Goal: Book appointment/travel/reservation

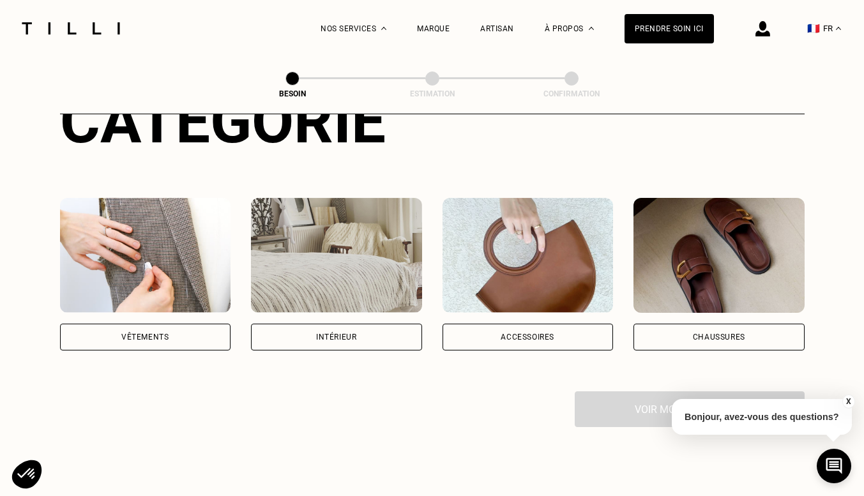
scroll to position [183, 0]
click at [316, 333] on div "Intérieur" at bounding box center [336, 337] width 40 height 8
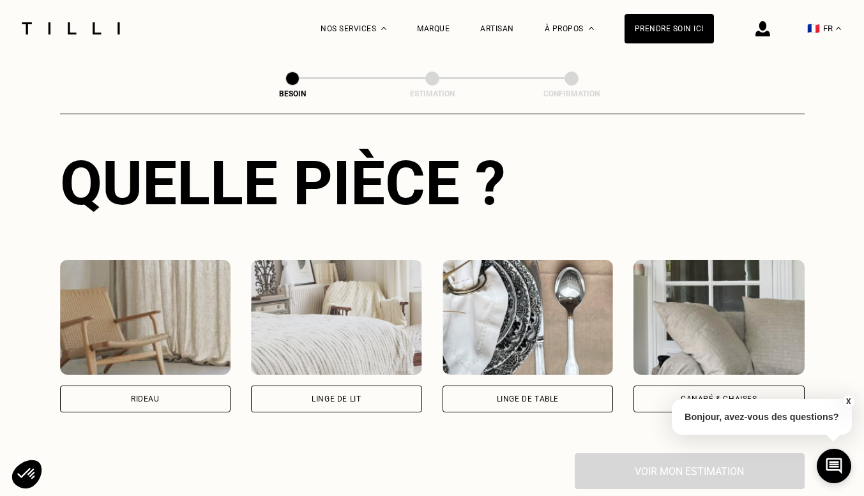
scroll to position [478, 0]
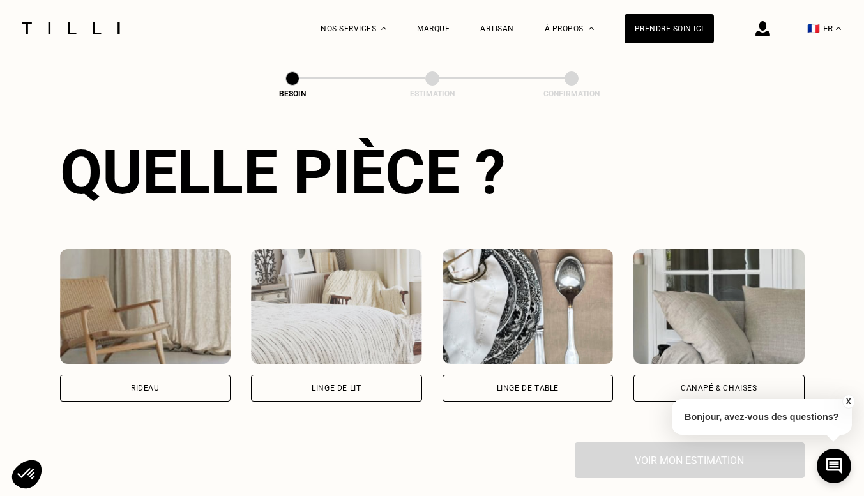
click at [109, 375] on div "Rideau" at bounding box center [145, 388] width 171 height 27
select select "FR"
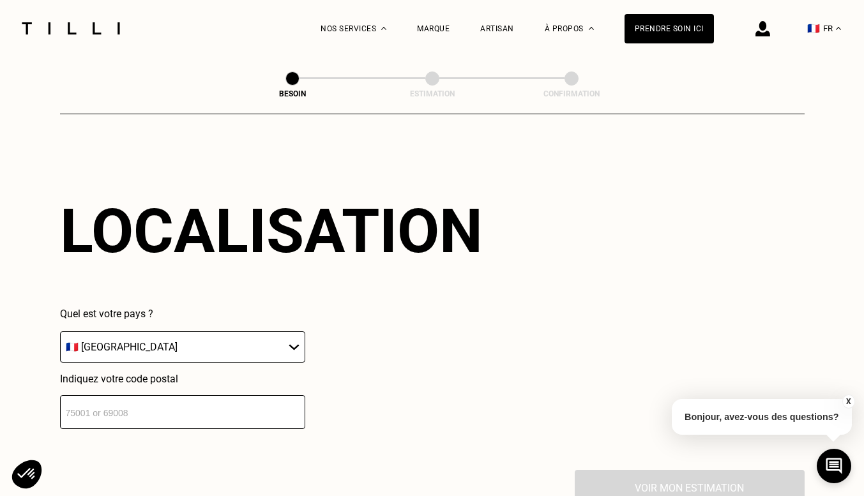
scroll to position [814, 0]
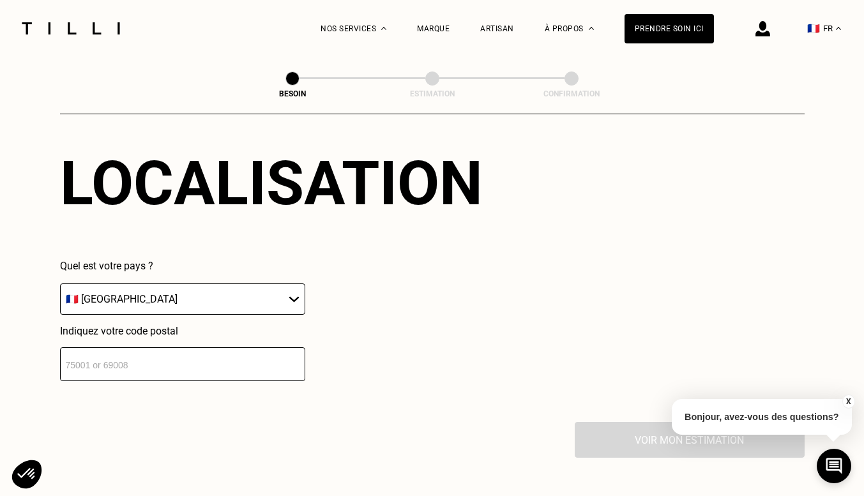
click at [115, 355] on input "number" at bounding box center [182, 364] width 245 height 34
type input "75002"
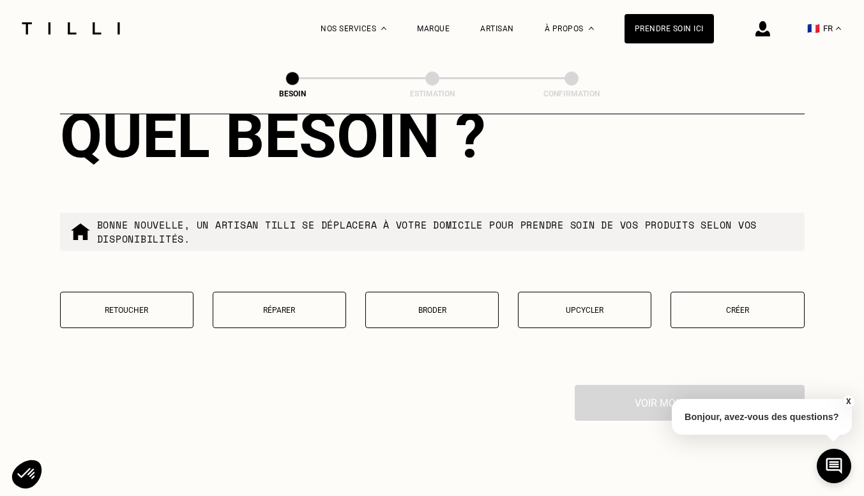
scroll to position [1180, 0]
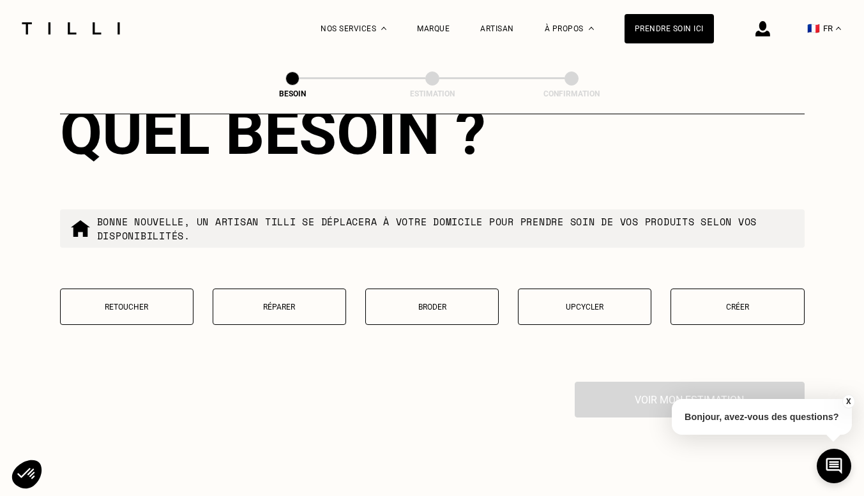
click at [90, 303] on p "Retoucher" at bounding box center [126, 307] width 119 height 9
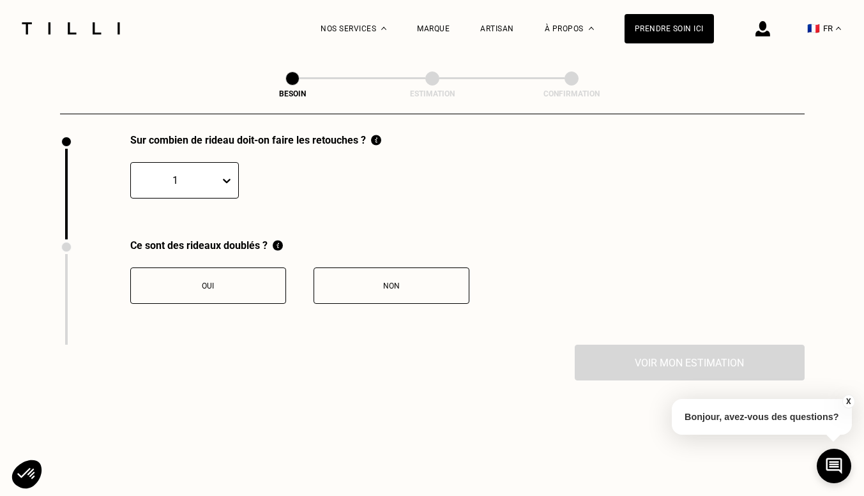
scroll to position [1426, 0]
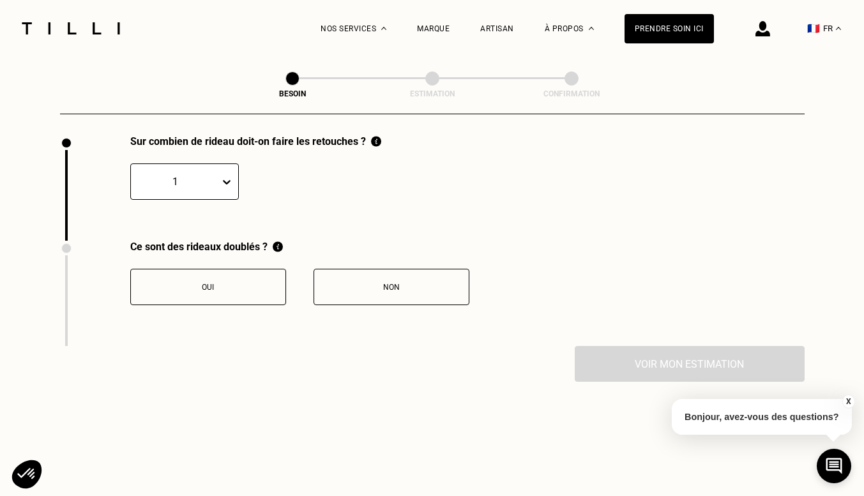
click at [227, 180] on icon at bounding box center [227, 182] width 8 height 4
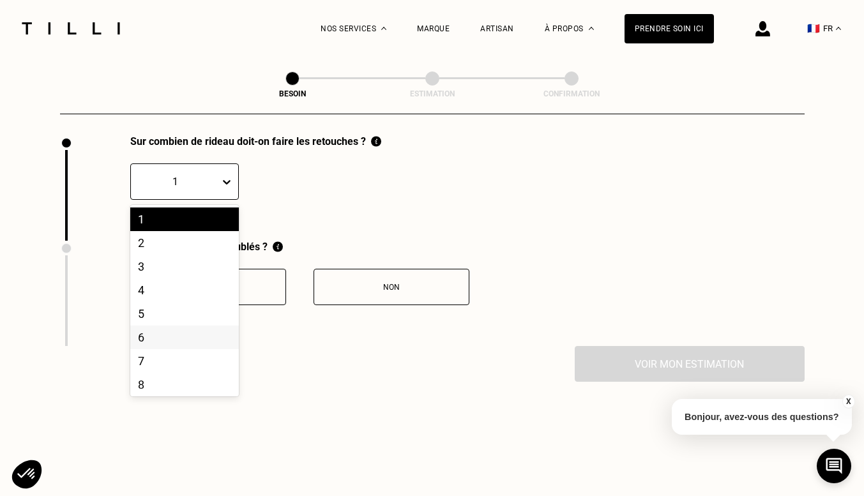
click at [142, 334] on div "6" at bounding box center [184, 338] width 109 height 24
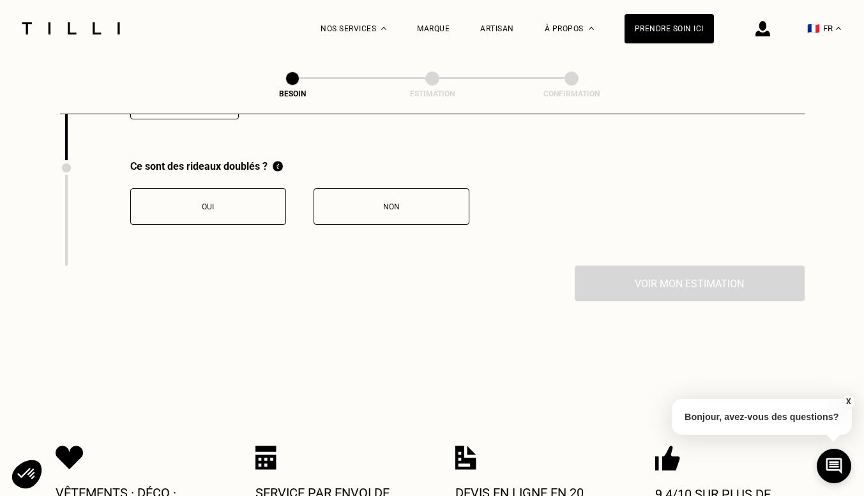
scroll to position [1507, 0]
click at [354, 203] on button "Non" at bounding box center [391, 206] width 156 height 36
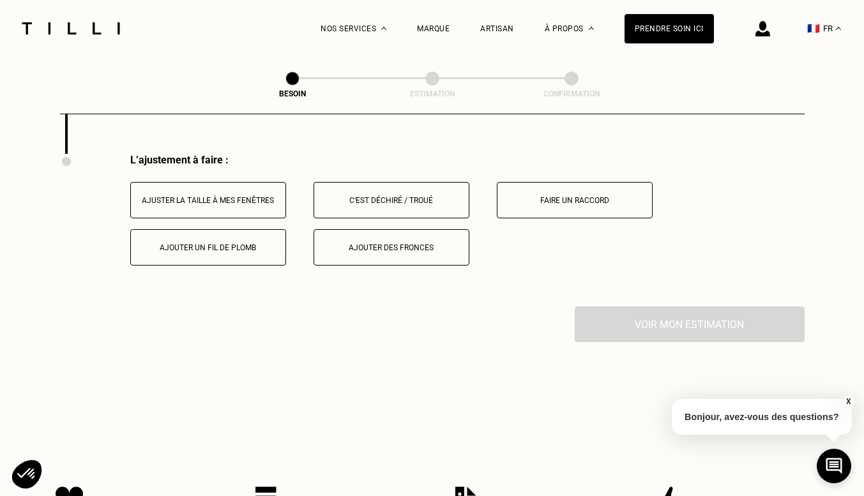
scroll to position [1621, 0]
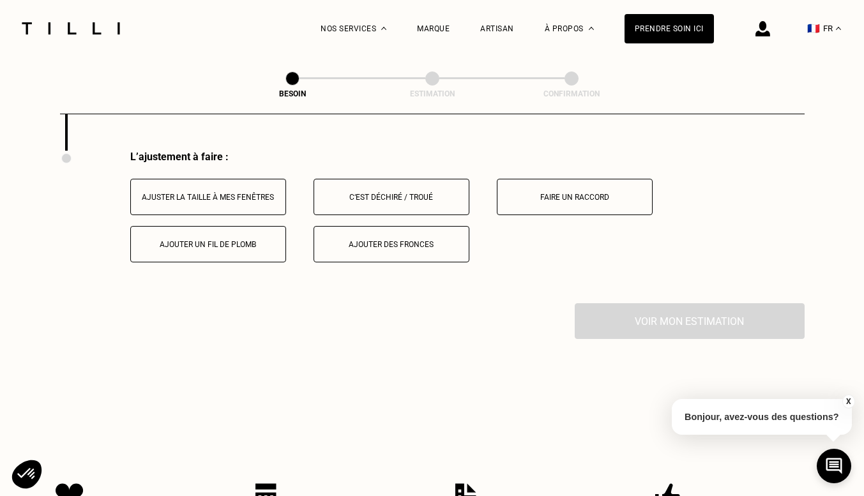
click at [212, 197] on button "Ajuster la taille à mes fenêtres" at bounding box center [208, 197] width 156 height 36
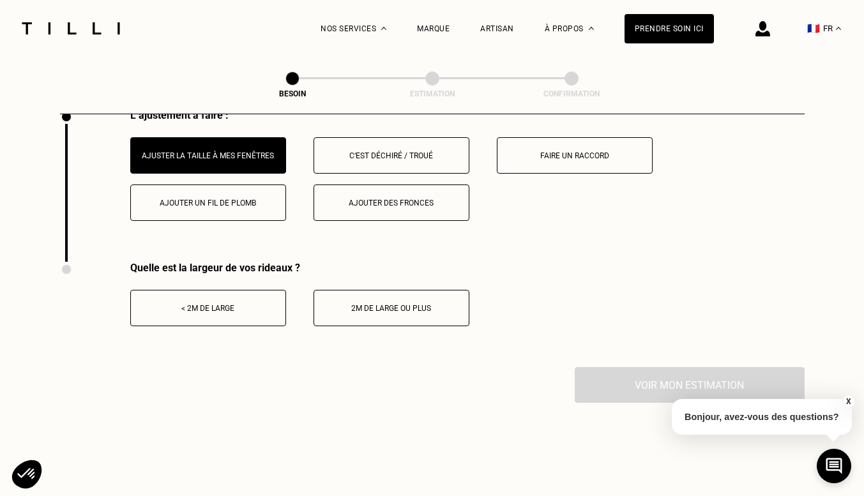
scroll to position [1674, 0]
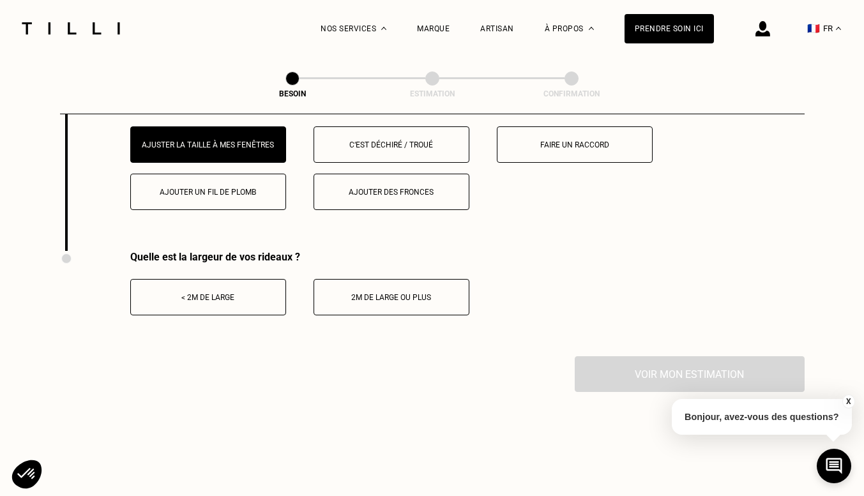
click at [225, 293] on div "< 2m de large" at bounding box center [208, 297] width 142 height 9
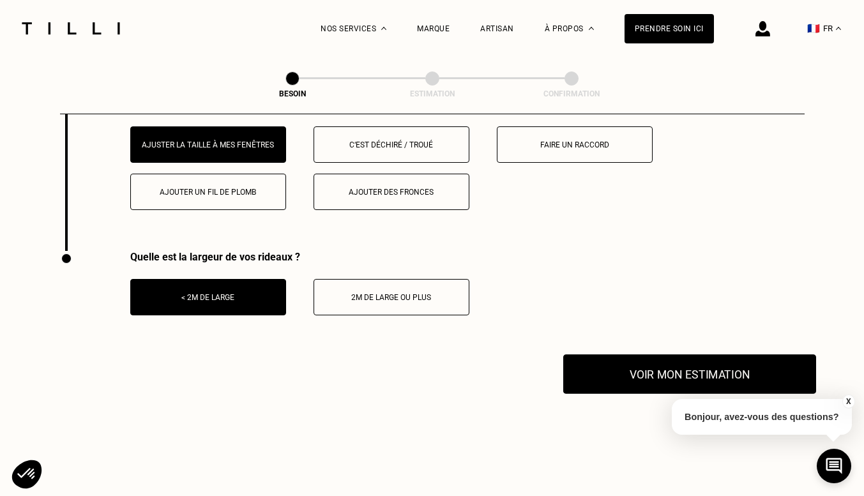
click at [654, 363] on button "Voir mon estimation" at bounding box center [689, 374] width 253 height 40
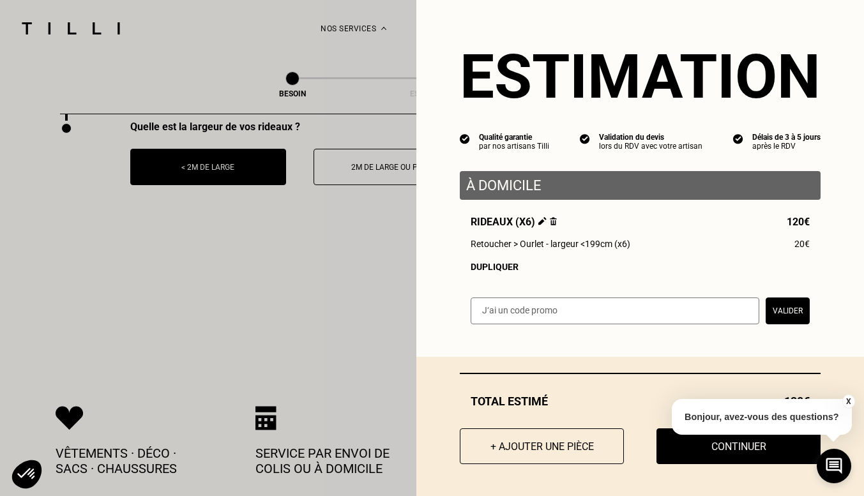
scroll to position [1802, 0]
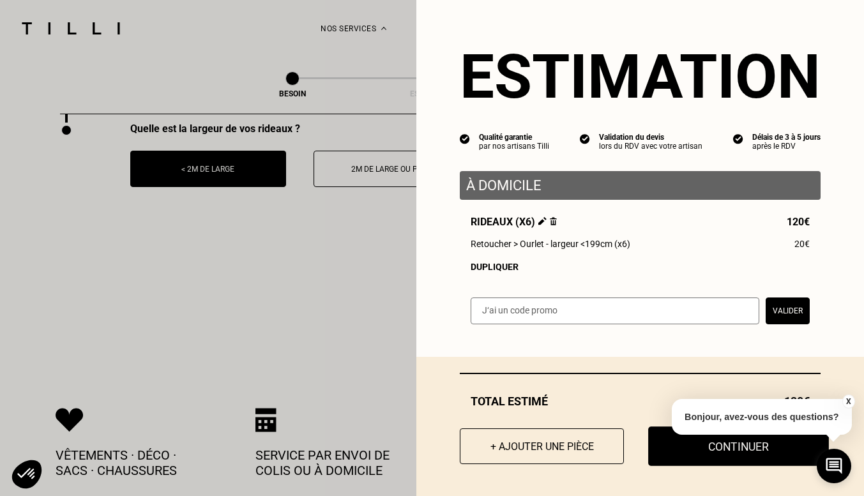
click at [702, 446] on button "Continuer" at bounding box center [738, 446] width 181 height 40
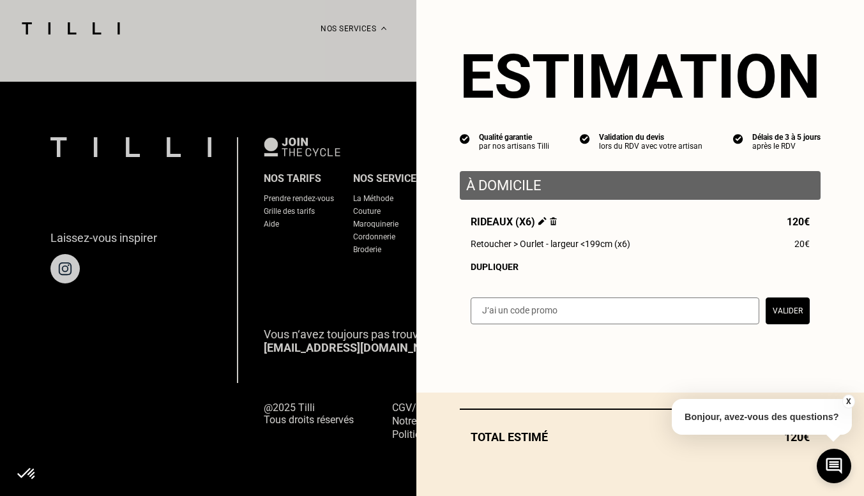
scroll to position [797, 0]
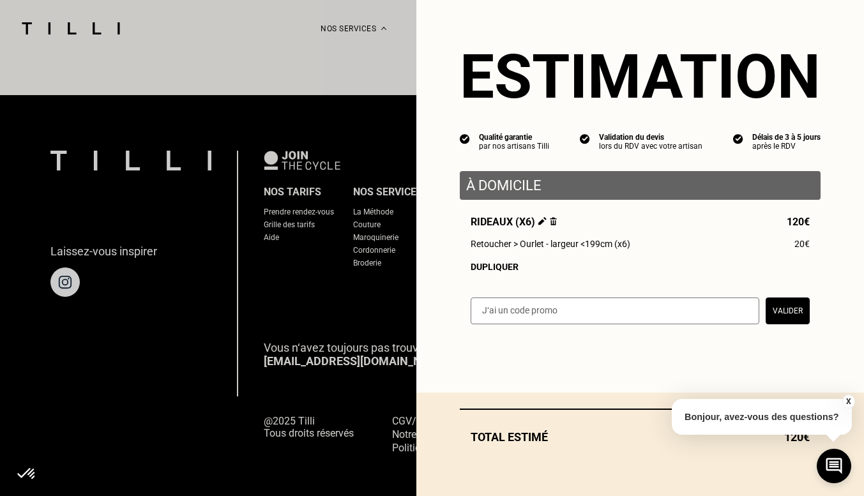
select select "FR"
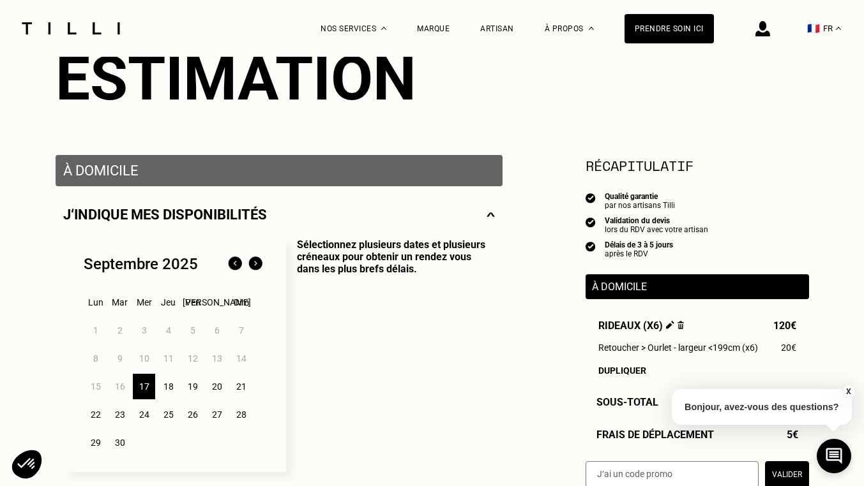
scroll to position [245, 0]
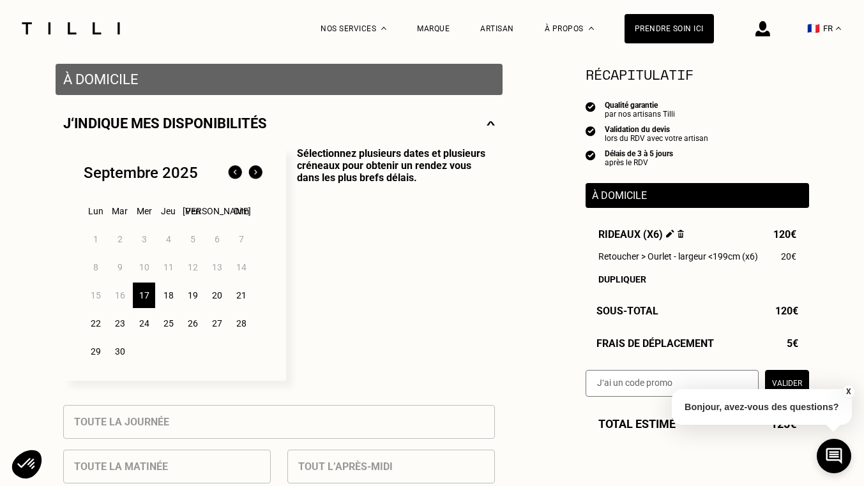
click at [255, 174] on img at bounding box center [255, 173] width 20 height 20
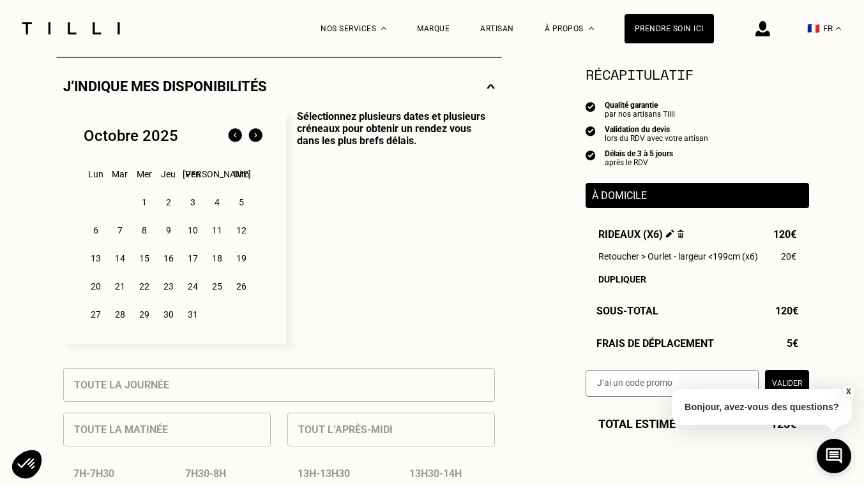
scroll to position [283, 0]
click at [93, 232] on div "6" at bounding box center [95, 230] width 22 height 26
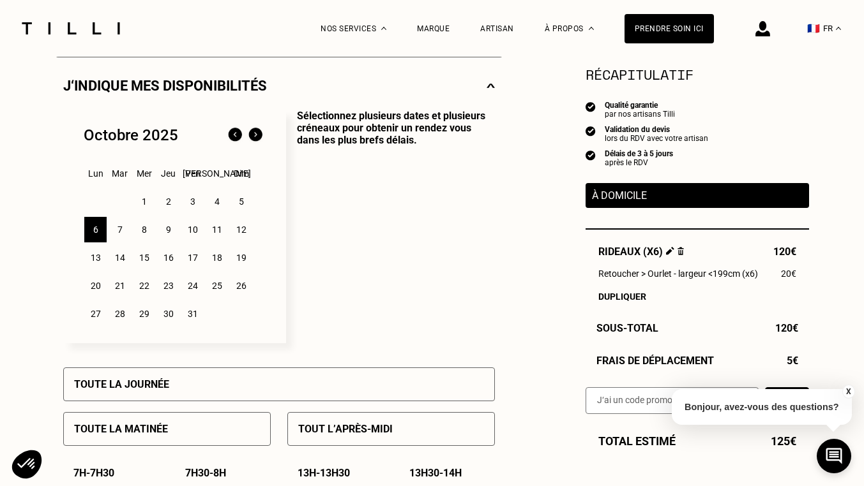
click at [121, 234] on div "7" at bounding box center [120, 230] width 22 height 26
click at [165, 233] on div "9" at bounding box center [168, 230] width 22 height 26
click at [121, 231] on div "7" at bounding box center [120, 230] width 22 height 26
drag, startPoint x: 121, startPoint y: 231, endPoint x: 142, endPoint y: 230, distance: 21.1
click at [142, 230] on div "1 2 3 4 5 6 7 8 9 10 11 12 13 14 15 16 17 18 19 20 21 22 23 24 25 26 27 28 29 3…" at bounding box center [175, 258] width 182 height 140
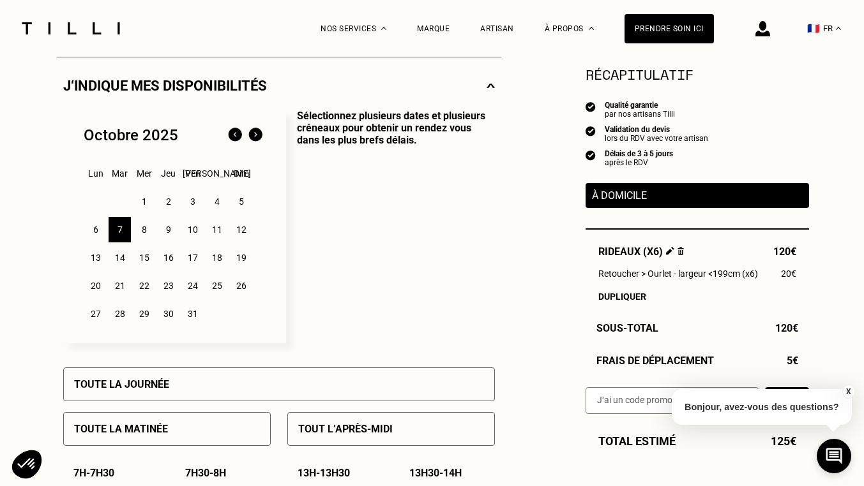
click at [142, 230] on div "8" at bounding box center [144, 230] width 22 height 26
click at [122, 229] on div "7" at bounding box center [120, 230] width 22 height 26
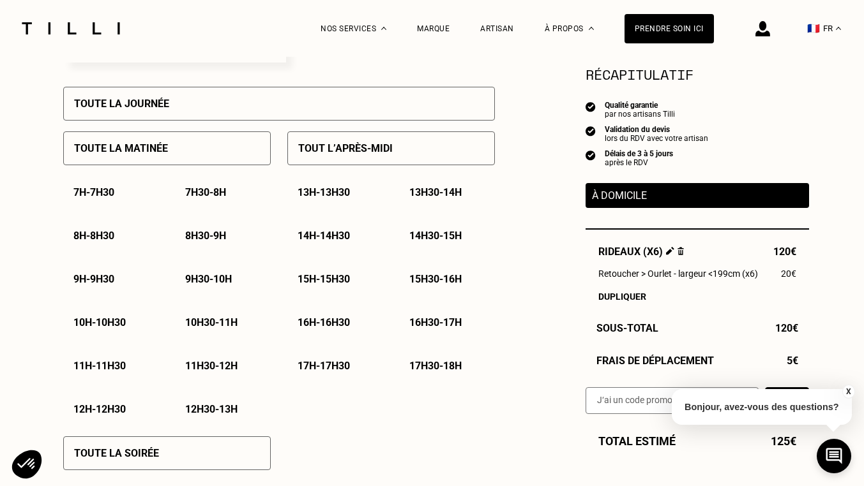
scroll to position [572, 0]
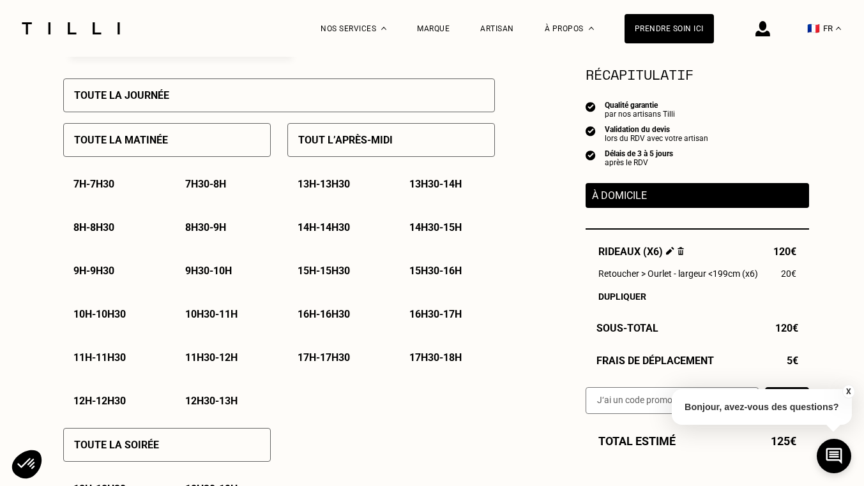
click at [93, 269] on p "9h - 9h30" at bounding box center [93, 271] width 41 height 12
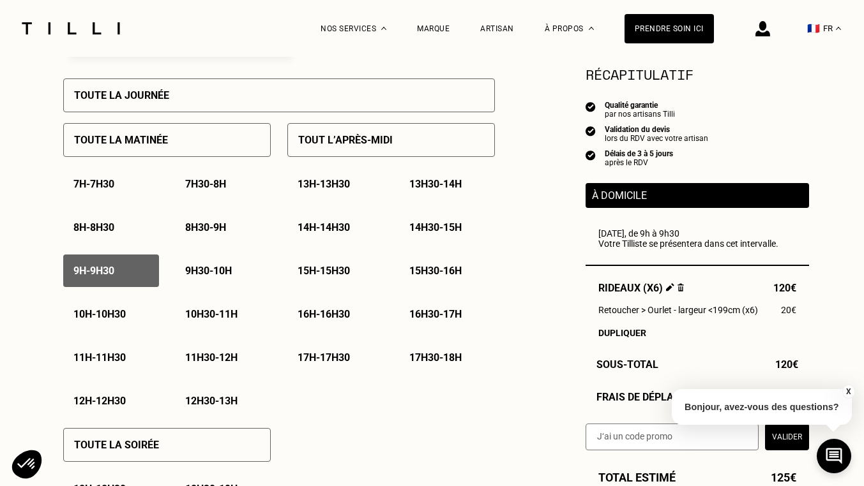
click at [315, 145] on p "Tout l’après-midi" at bounding box center [345, 140] width 94 height 12
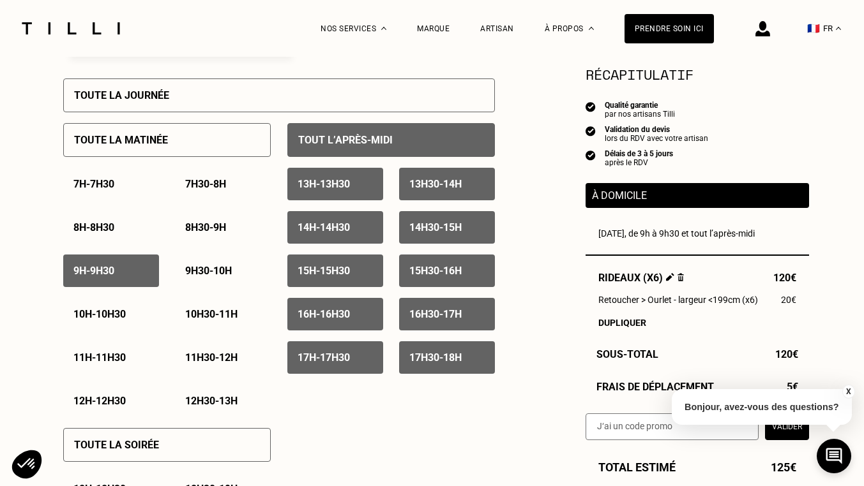
click at [206, 272] on p "9h30 - 10h" at bounding box center [208, 271] width 47 height 12
click at [105, 320] on p "10h - 10h30" at bounding box center [99, 314] width 52 height 12
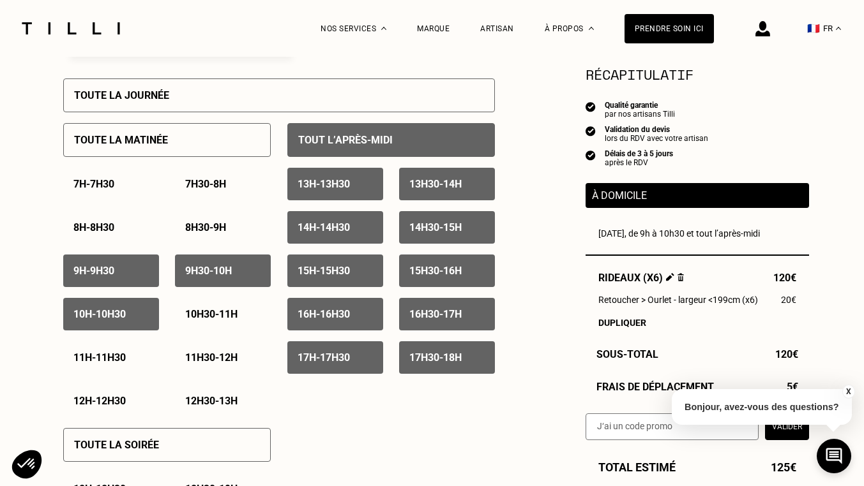
click at [199, 320] on p "10h30 - 11h" at bounding box center [211, 314] width 52 height 12
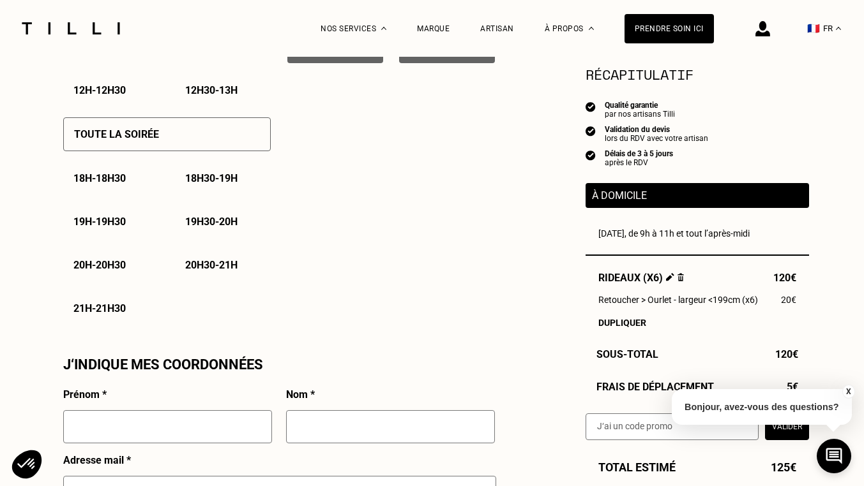
scroll to position [883, 0]
click at [102, 180] on p "18h - 18h30" at bounding box center [99, 178] width 52 height 12
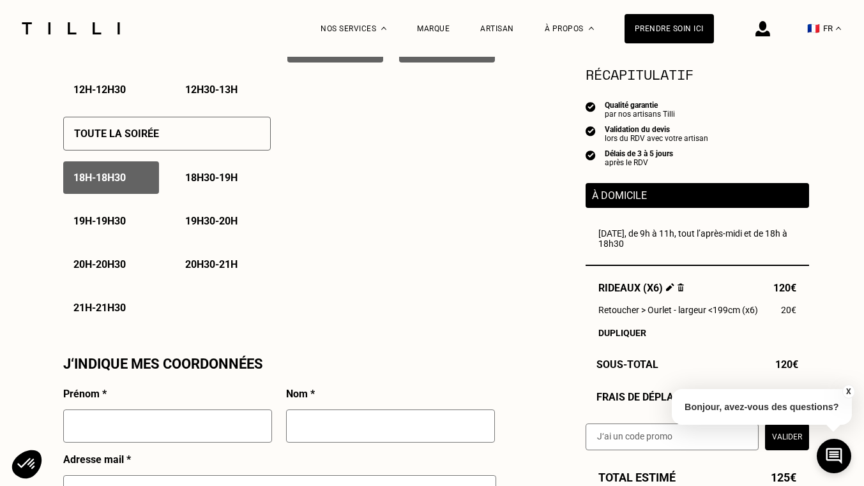
click at [191, 184] on p "18h30 - 19h" at bounding box center [211, 178] width 52 height 12
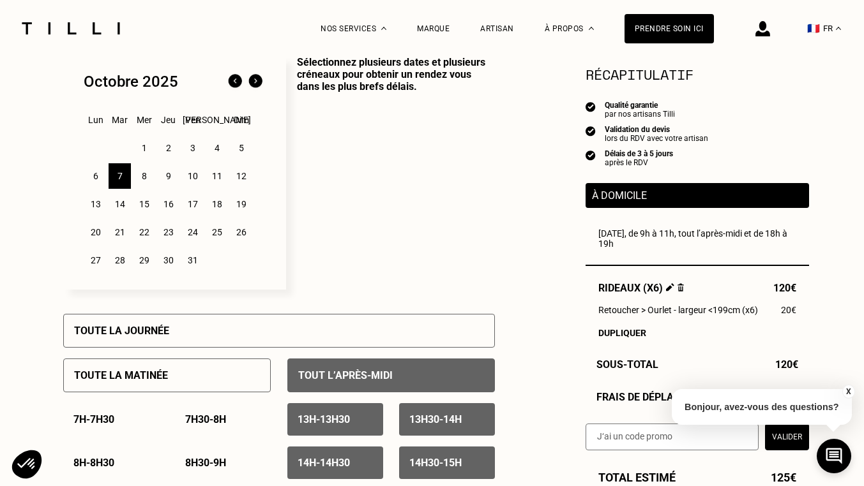
scroll to position [336, 0]
click at [146, 181] on div "8" at bounding box center [144, 177] width 22 height 26
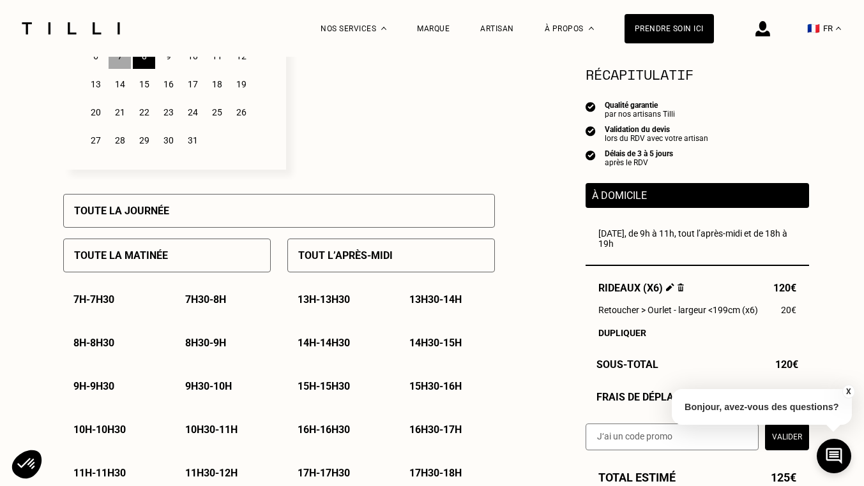
scroll to position [460, 0]
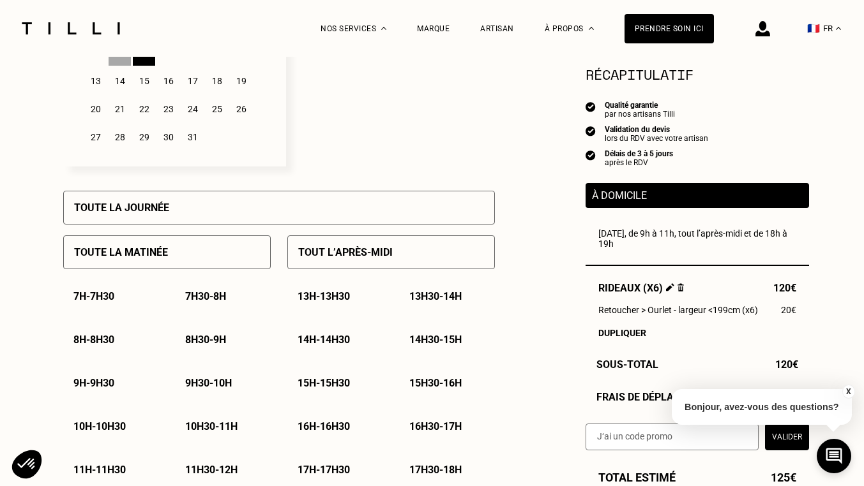
click at [91, 388] on p "9h - 9h30" at bounding box center [93, 383] width 41 height 12
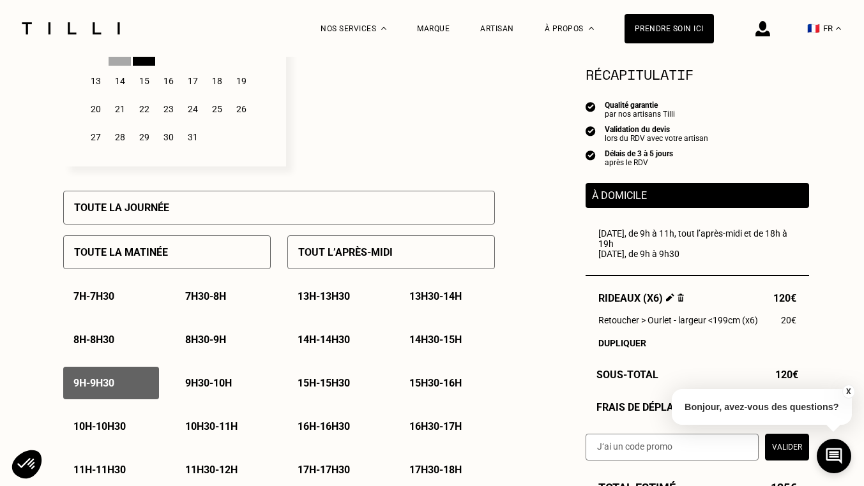
drag, startPoint x: 91, startPoint y: 388, endPoint x: 334, endPoint y: 269, distance: 270.9
click at [334, 269] on div "Toute la matinée 7h - 7h30 7h30 - 8h 8h - 8h30 8h30 - 9h 9h - 9h30 9h30 - 10h 1…" at bounding box center [278, 486] width 431 height 523
click at [160, 209] on p "Toute la journée" at bounding box center [121, 208] width 95 height 12
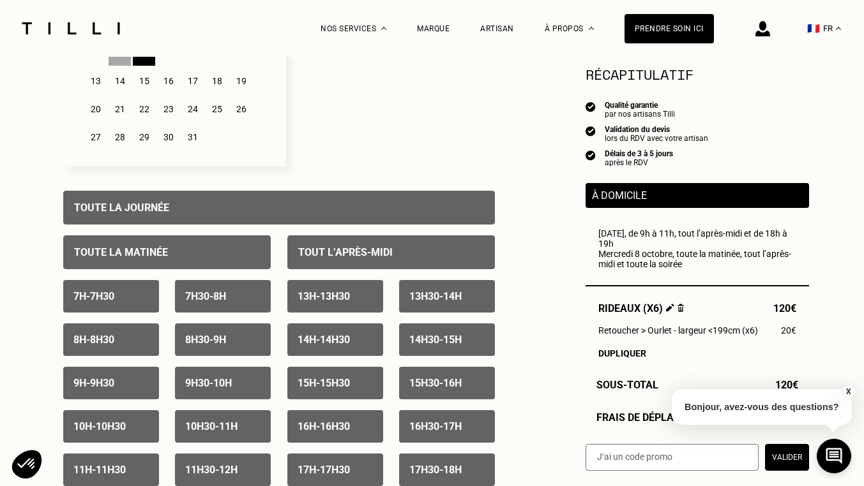
click at [104, 303] on p "7h - 7h30" at bounding box center [93, 296] width 41 height 12
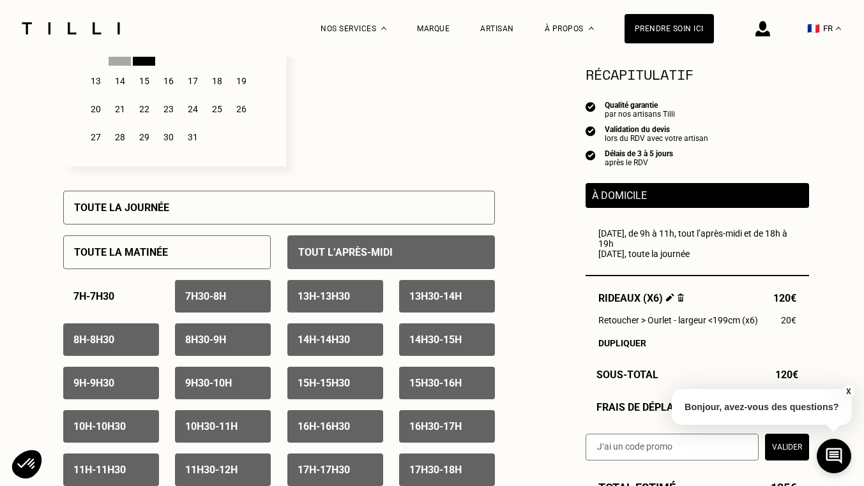
click at [197, 307] on div "7h30 - 8h" at bounding box center [223, 296] width 96 height 33
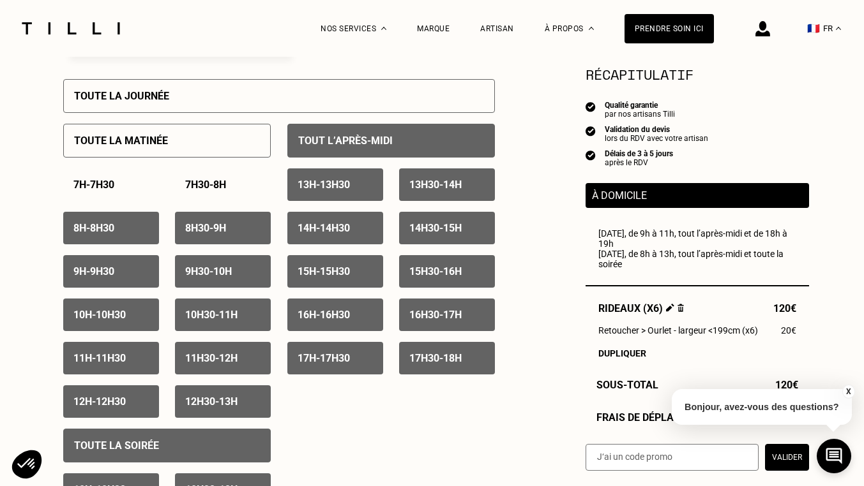
scroll to position [571, 0]
click at [86, 230] on p "8h - 8h30" at bounding box center [93, 228] width 41 height 12
click at [201, 232] on p "8h30 - 9h" at bounding box center [205, 228] width 41 height 12
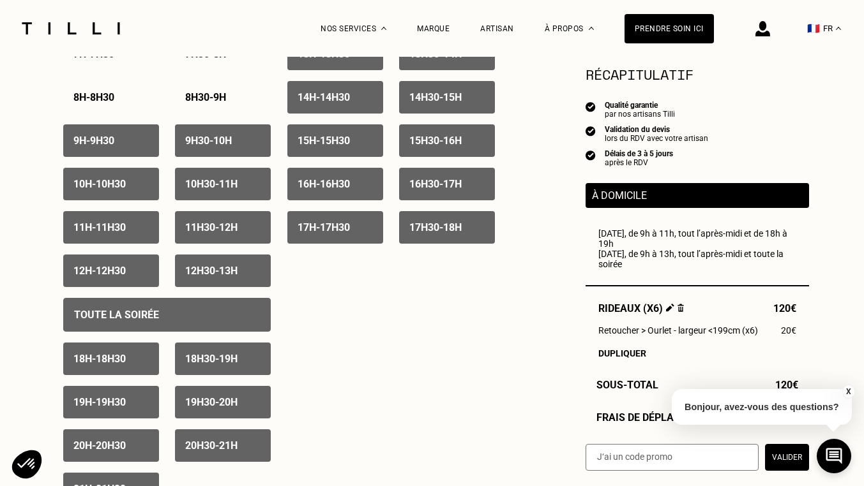
scroll to position [756, 0]
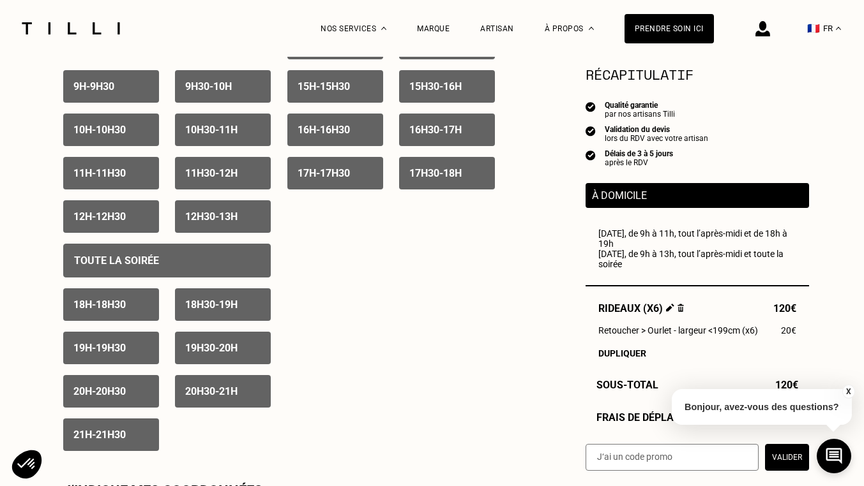
click at [120, 440] on p "21h - 21h30" at bounding box center [99, 435] width 52 height 12
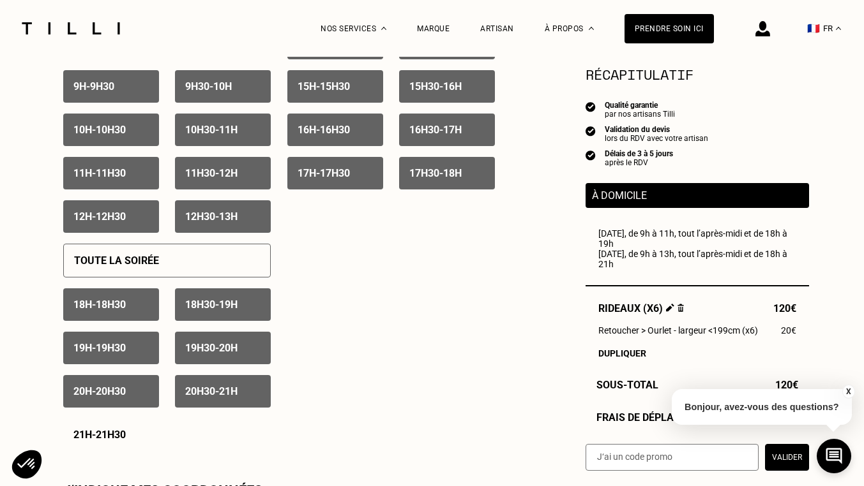
click at [206, 393] on p "20h30 - 21h" at bounding box center [211, 392] width 52 height 12
click at [101, 394] on p "20h - 20h30" at bounding box center [99, 392] width 52 height 12
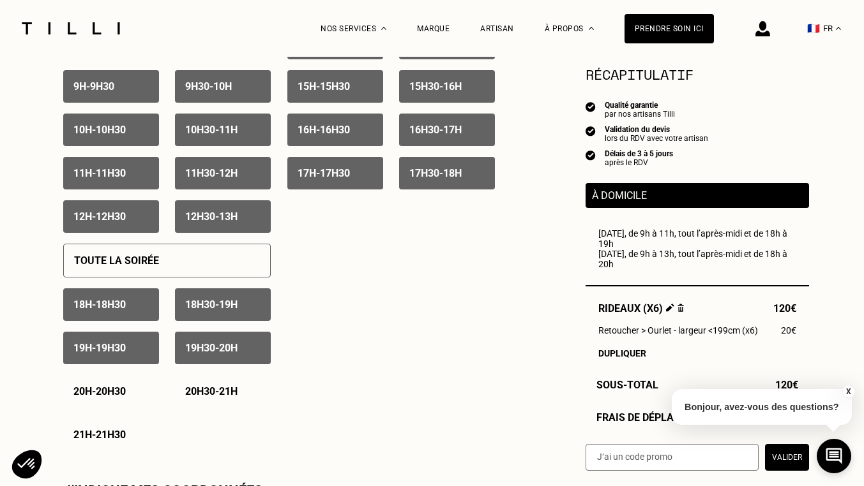
click at [197, 354] on p "19h30 - 20h" at bounding box center [211, 348] width 52 height 12
click at [97, 354] on p "19h - 19h30" at bounding box center [99, 348] width 52 height 12
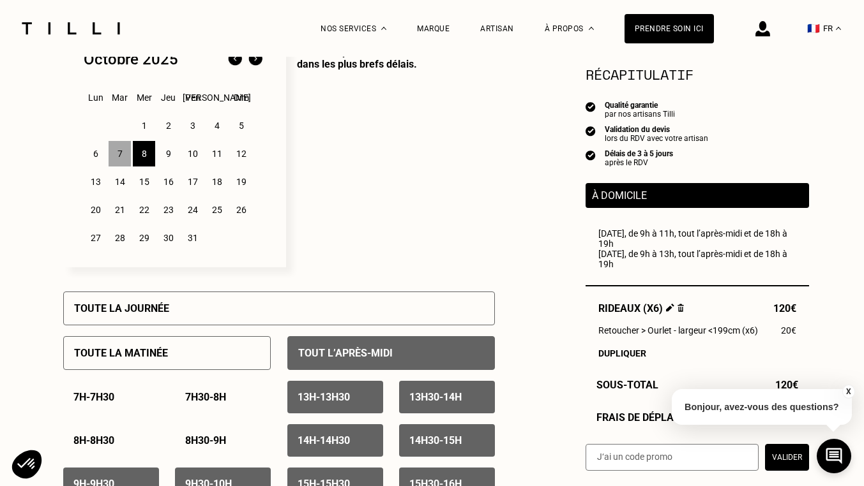
scroll to position [358, 0]
click at [169, 160] on div "9" at bounding box center [168, 155] width 22 height 26
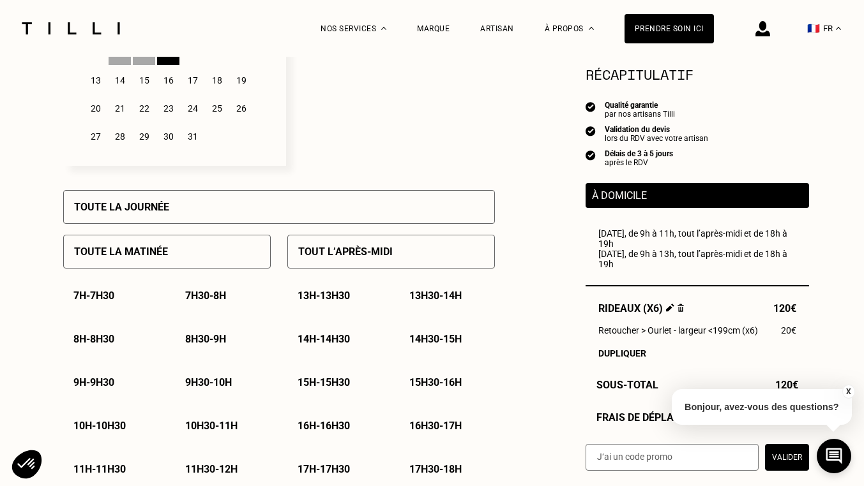
scroll to position [528, 0]
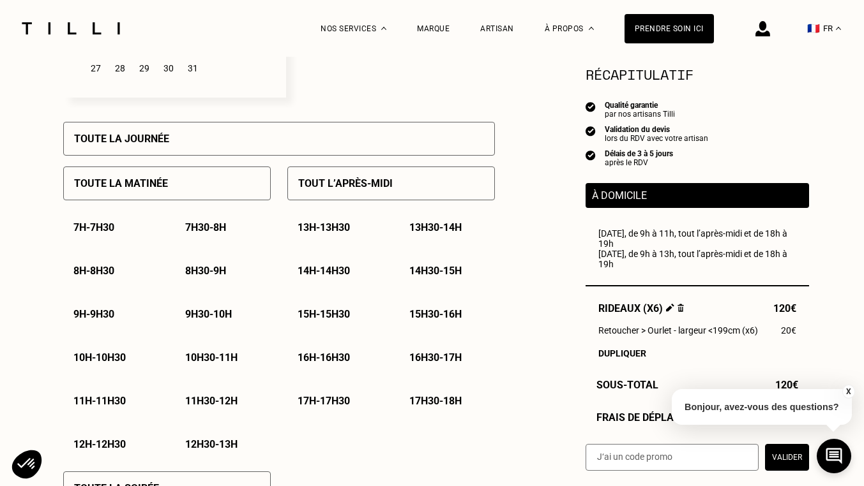
click at [98, 318] on p "9h - 9h30" at bounding box center [93, 314] width 41 height 12
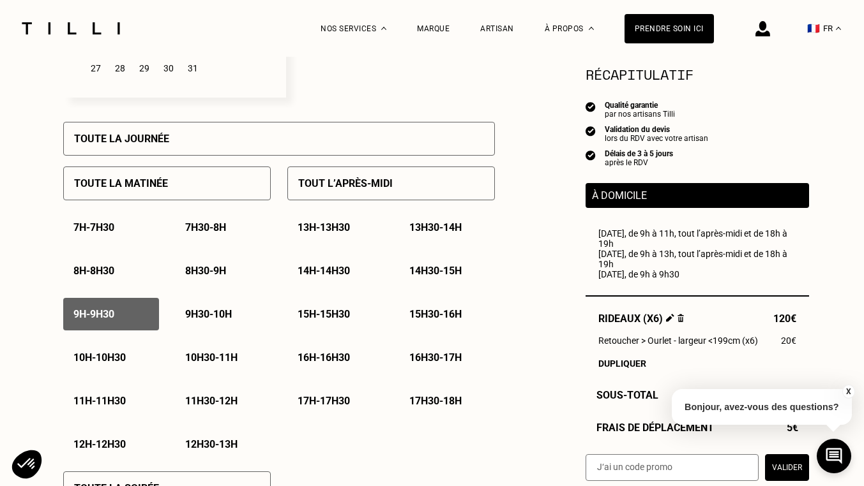
click at [195, 315] on p "9h30 - 10h" at bounding box center [208, 314] width 47 height 12
click at [85, 364] on p "10h - 10h30" at bounding box center [99, 358] width 52 height 12
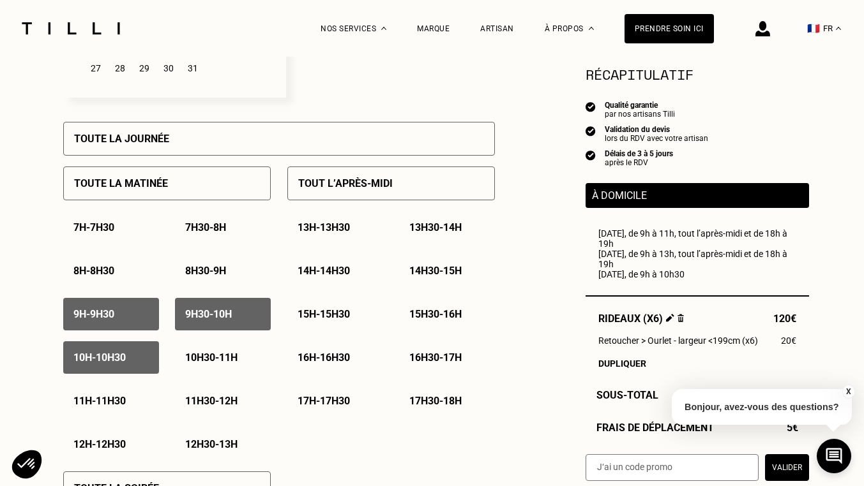
click at [211, 357] on p "10h30 - 11h" at bounding box center [211, 358] width 52 height 12
click at [88, 401] on p "11h - 11h30" at bounding box center [99, 401] width 52 height 12
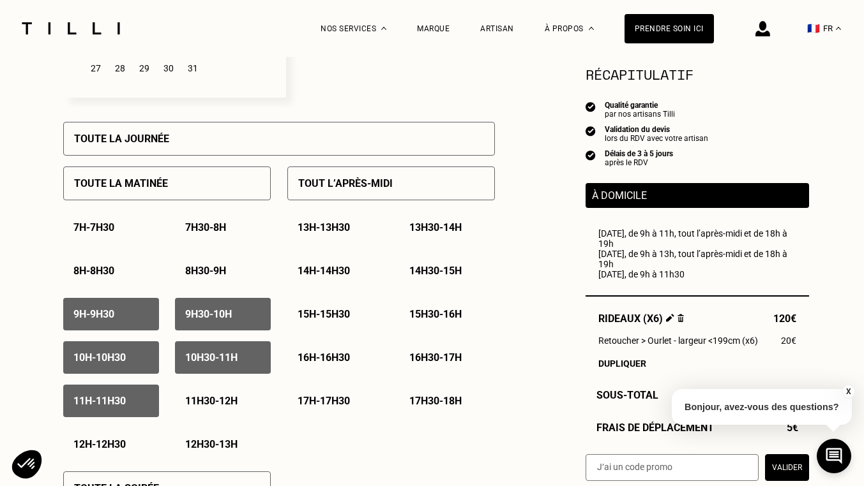
click at [223, 407] on p "11h30 - 12h" at bounding box center [211, 401] width 52 height 12
click at [72, 451] on div "12h - 12h30" at bounding box center [111, 444] width 96 height 33
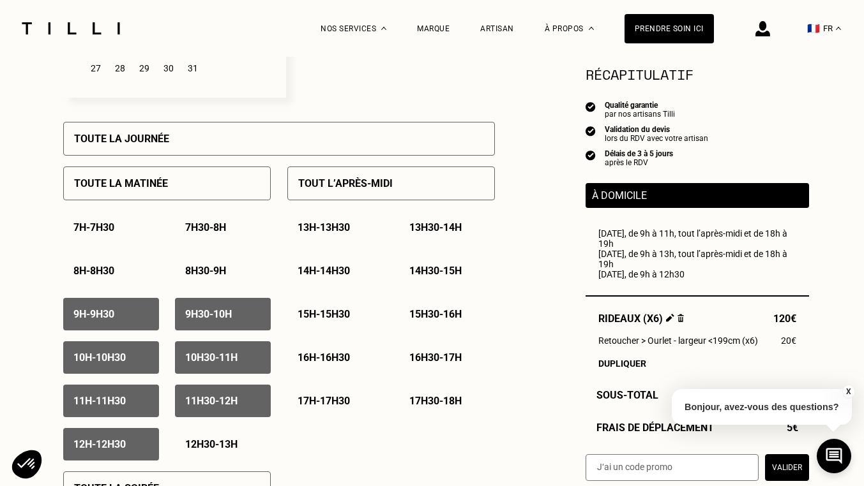
click at [213, 445] on p "12h30 - 13h" at bounding box center [211, 444] width 52 height 12
click at [328, 190] on p "Tout l’après-midi" at bounding box center [345, 183] width 94 height 12
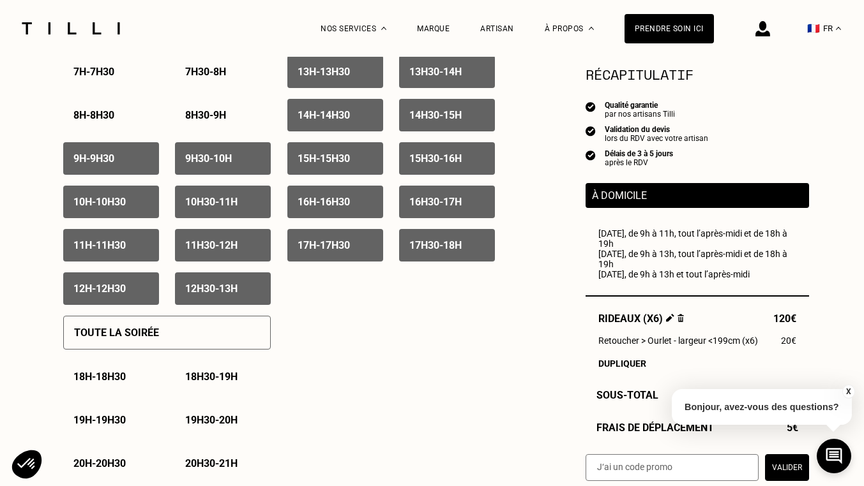
scroll to position [689, 0]
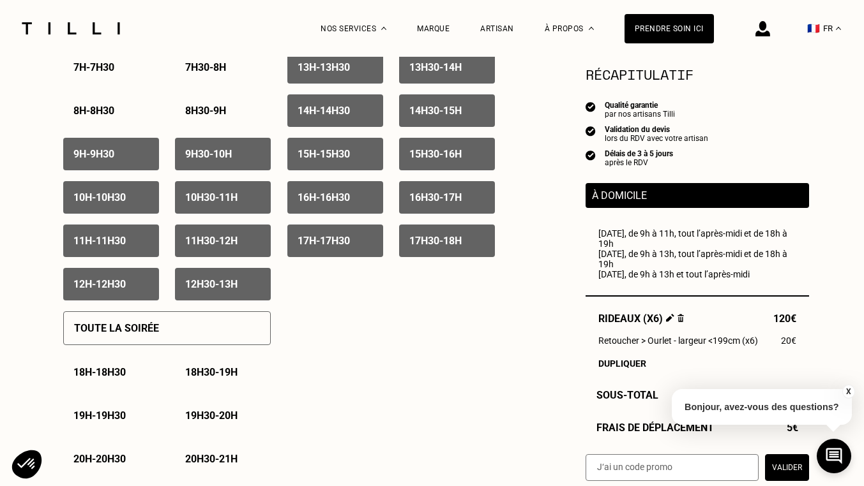
click at [97, 370] on p "18h - 18h30" at bounding box center [99, 372] width 52 height 12
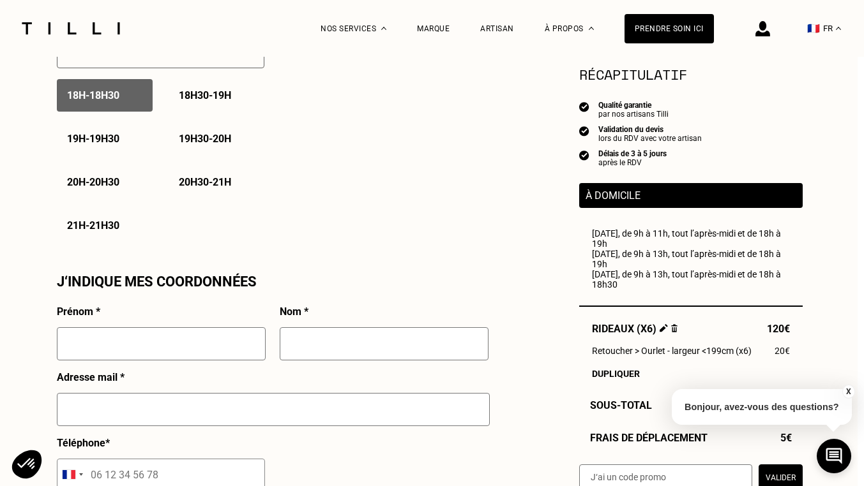
scroll to position [970, 11]
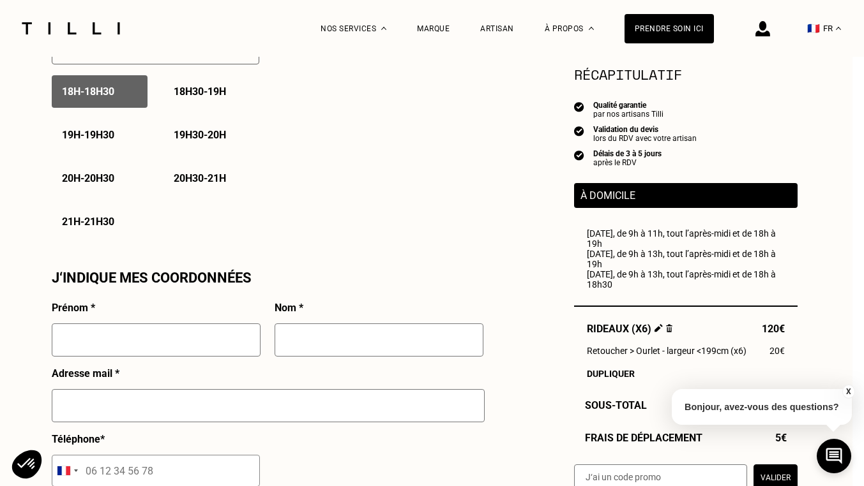
click at [107, 347] on input "text" at bounding box center [156, 340] width 209 height 33
type input "Anath"
click at [301, 342] on input "text" at bounding box center [378, 340] width 209 height 33
type input "Guggenheim"
type input "[EMAIL_ADDRESS][DOMAIN_NAME]"
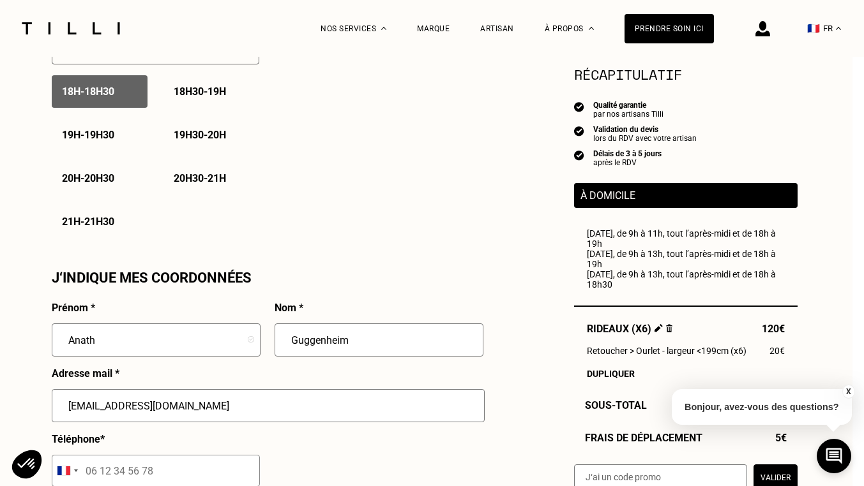
type input "06 27 16 17 60"
type input "[STREET_ADDRESS]"
type input "[GEOGRAPHIC_DATA] 02"
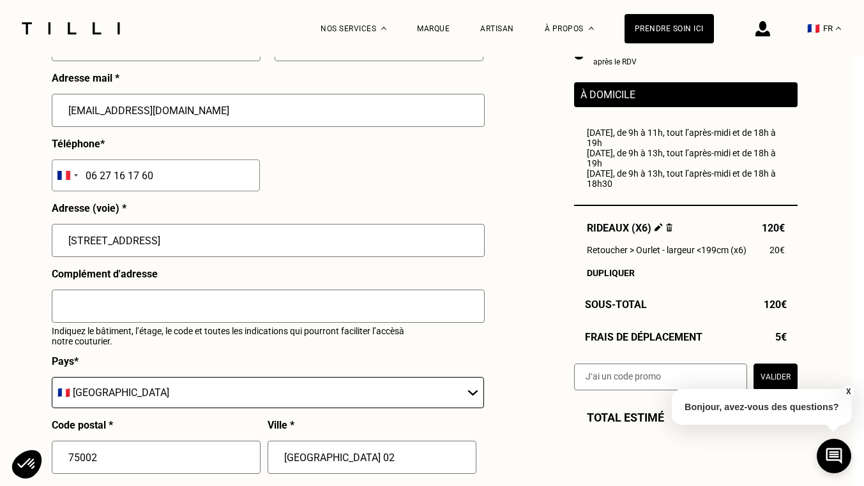
scroll to position [1266, 11]
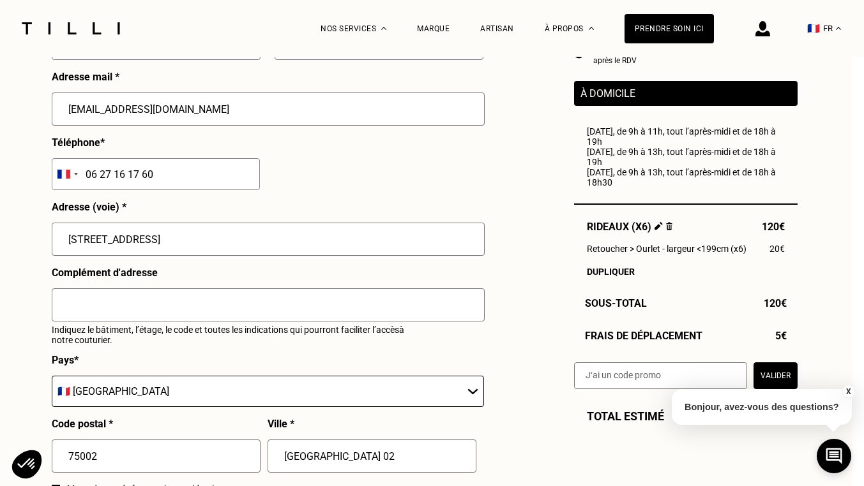
click at [89, 310] on input "text" at bounding box center [268, 304] width 433 height 33
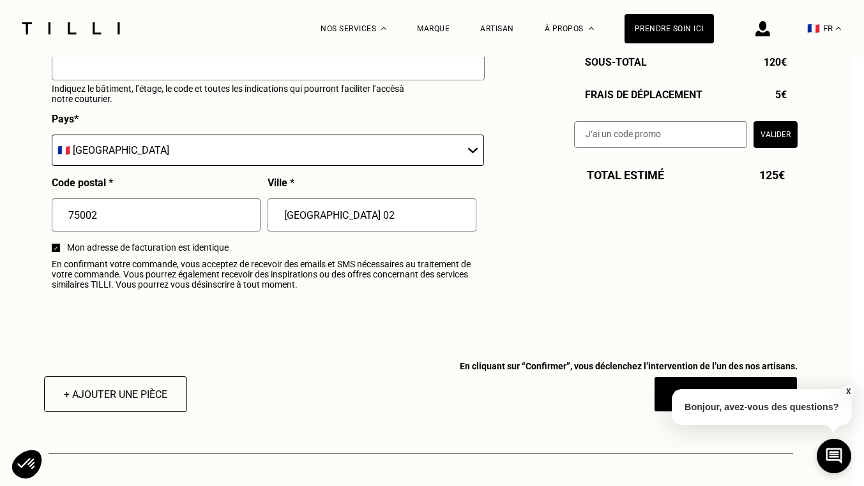
scroll to position [1513, 11]
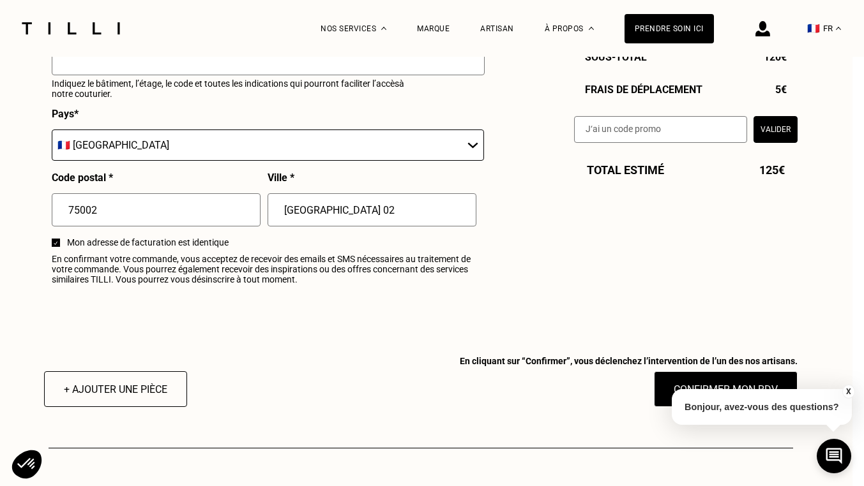
click at [671, 400] on p "Bonjour, avez-vous des questions?" at bounding box center [761, 407] width 180 height 36
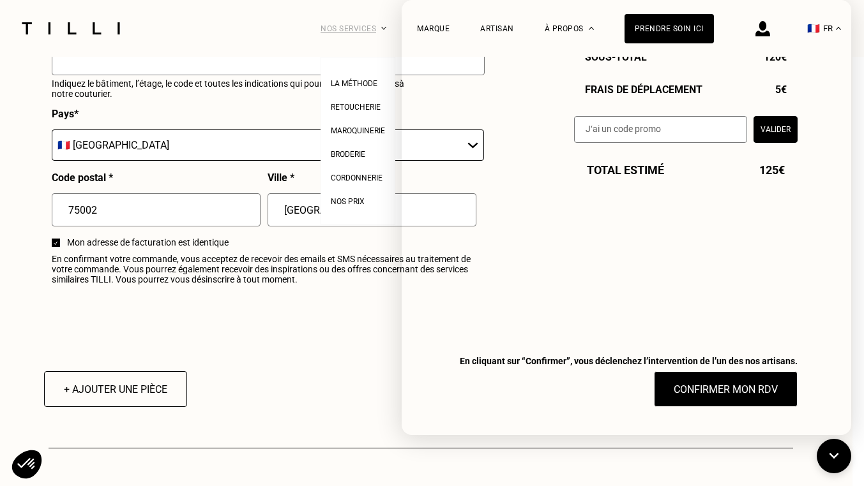
click at [377, 47] on div "Nos services" at bounding box center [353, 28] width 66 height 57
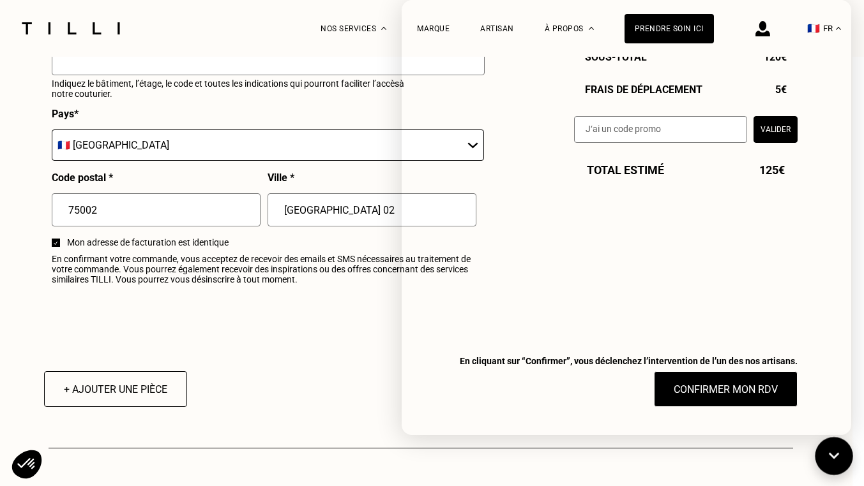
click at [841, 454] on icon at bounding box center [833, 457] width 21 height 34
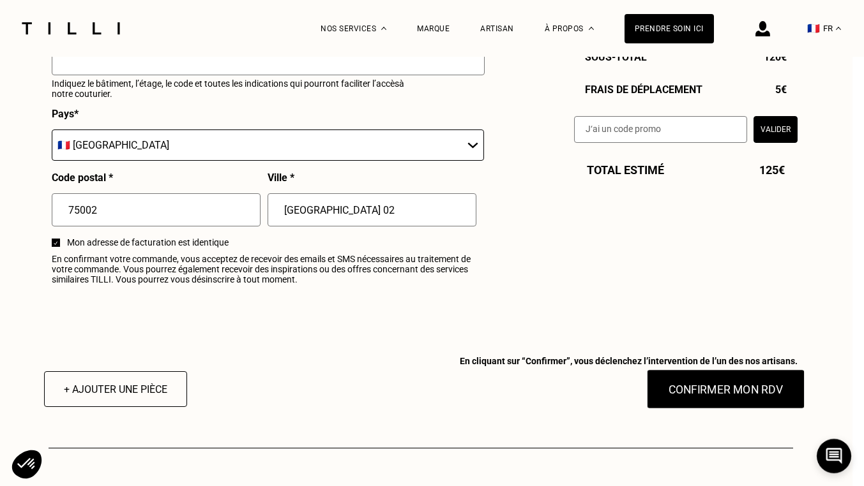
click at [705, 397] on button "Confirmer mon RDV" at bounding box center [725, 390] width 158 height 40
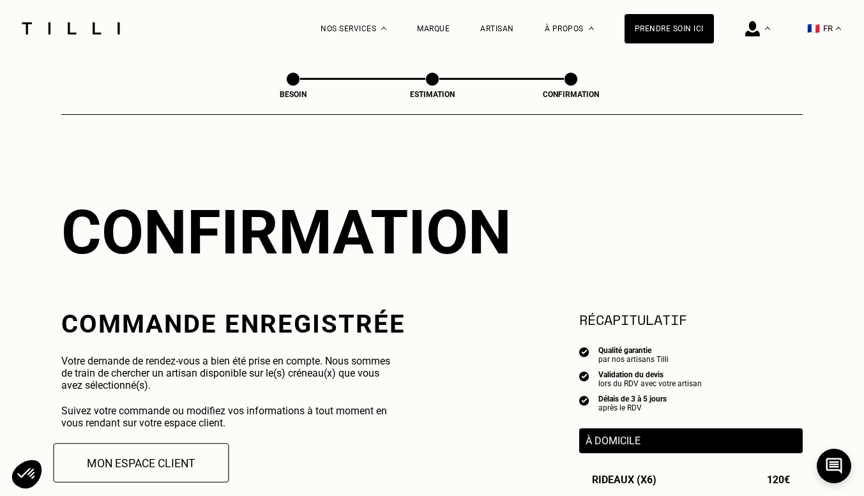
click at [127, 465] on button "Mon espace client" at bounding box center [142, 463] width 176 height 40
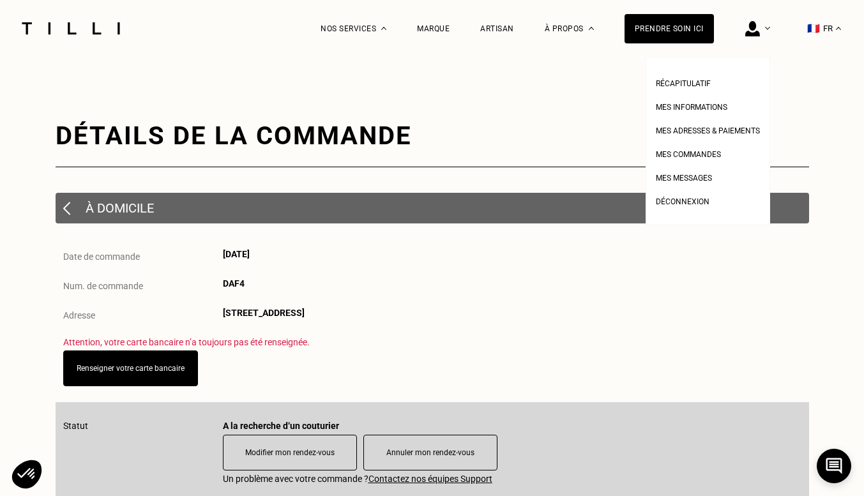
click at [760, 29] on img at bounding box center [752, 28] width 15 height 15
click at [770, 25] on div at bounding box center [757, 28] width 25 height 57
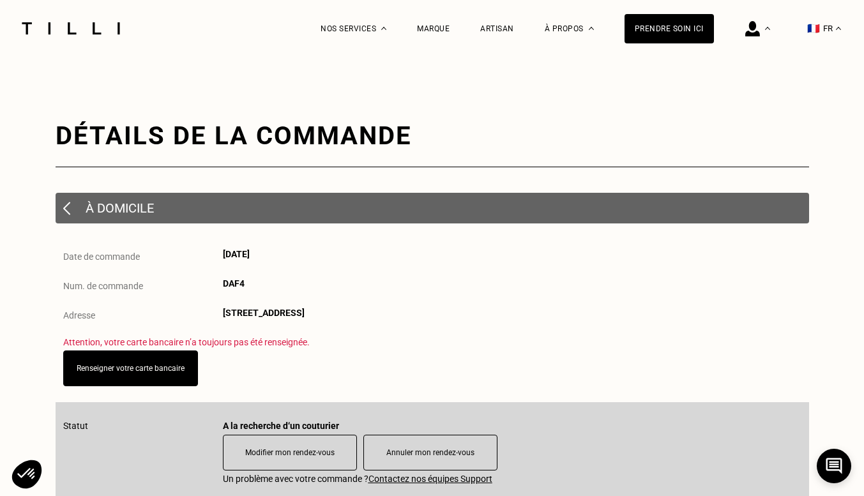
click at [80, 207] on div "À domicile" at bounding box center [432, 208] width 753 height 31
